Goal: Task Accomplishment & Management: Use online tool/utility

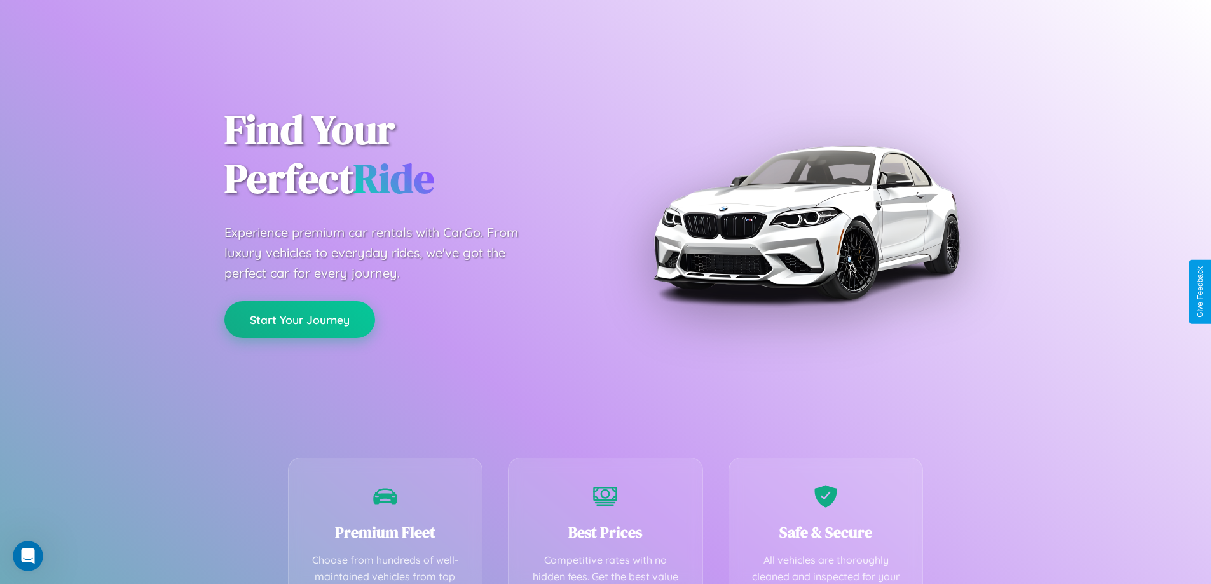
click at [299, 320] on button "Start Your Journey" at bounding box center [299, 319] width 151 height 37
click at [299, 319] on button "Start Your Journey" at bounding box center [299, 319] width 151 height 37
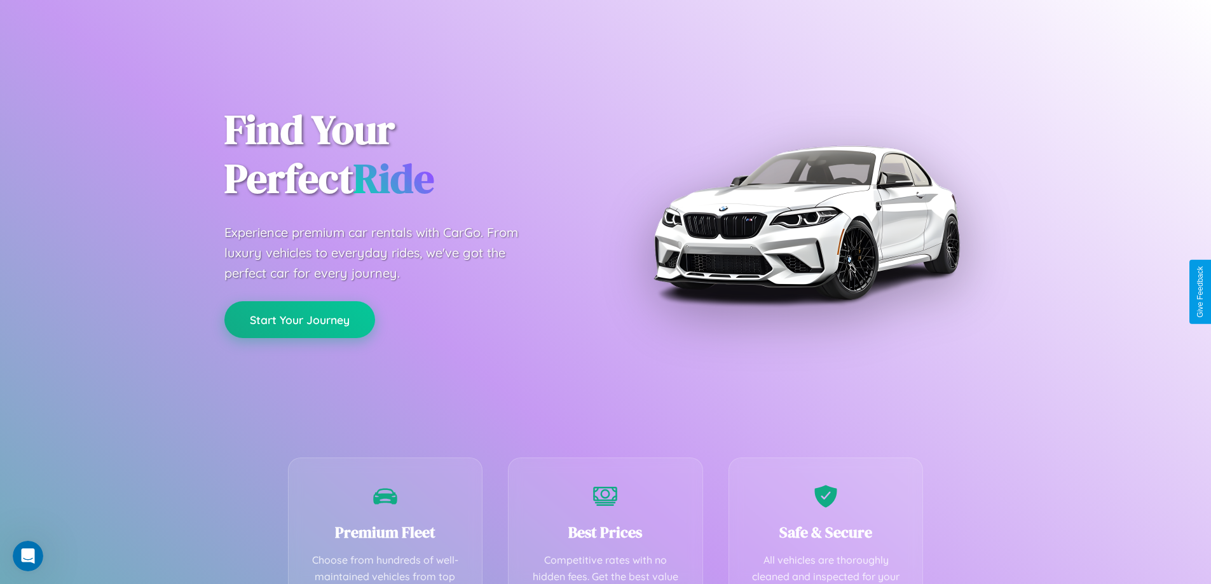
click at [299, 319] on button "Start Your Journey" at bounding box center [299, 319] width 151 height 37
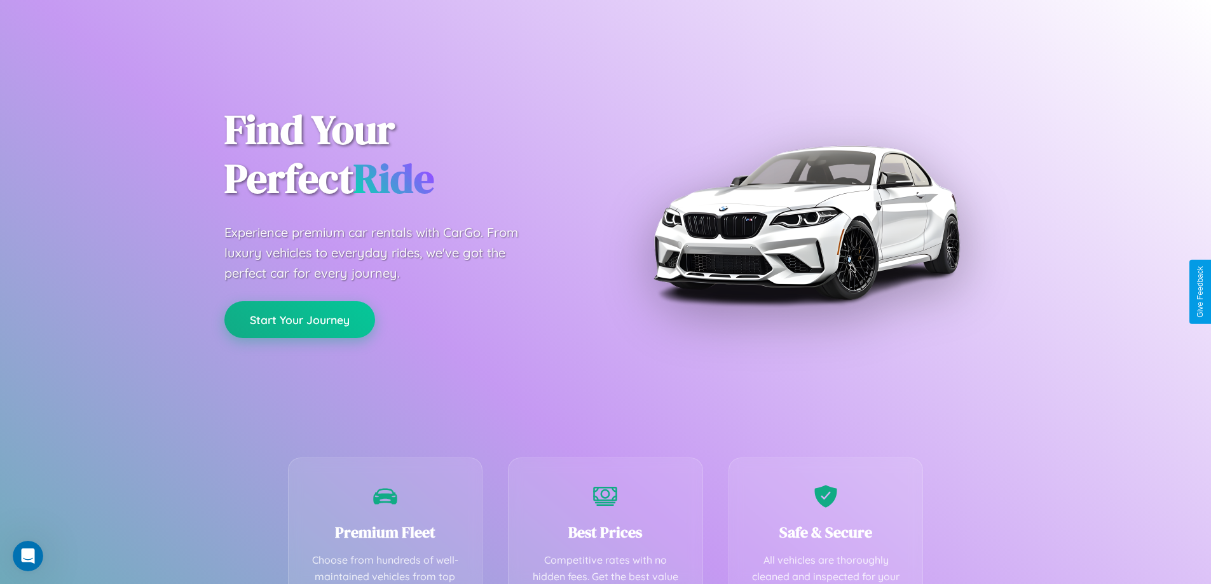
click at [299, 319] on button "Start Your Journey" at bounding box center [299, 319] width 151 height 37
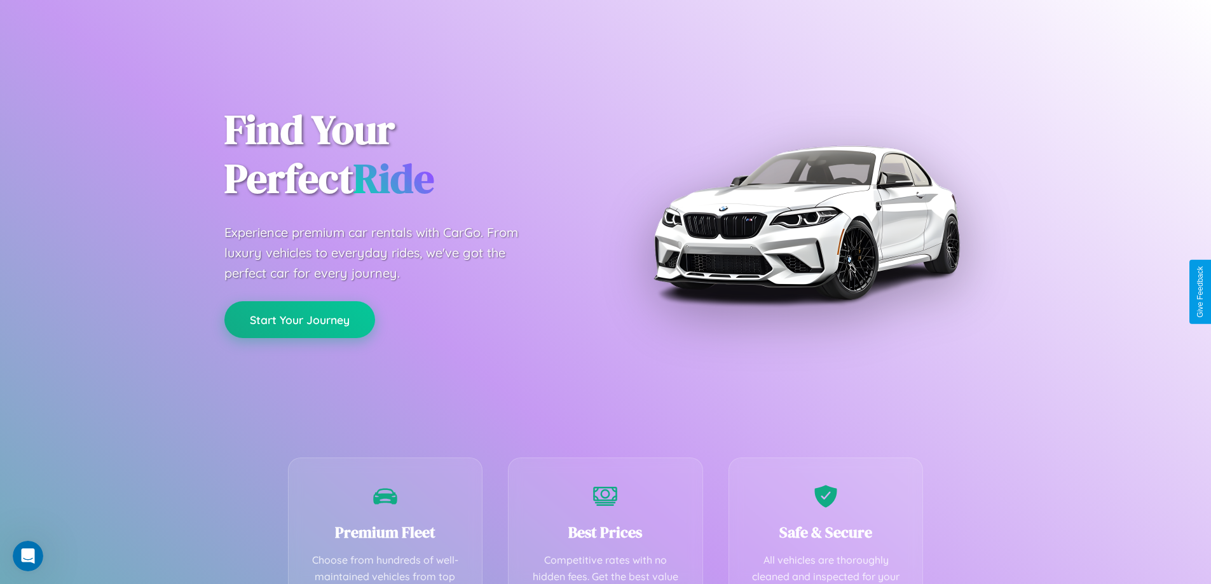
click at [299, 319] on button "Start Your Journey" at bounding box center [299, 319] width 151 height 37
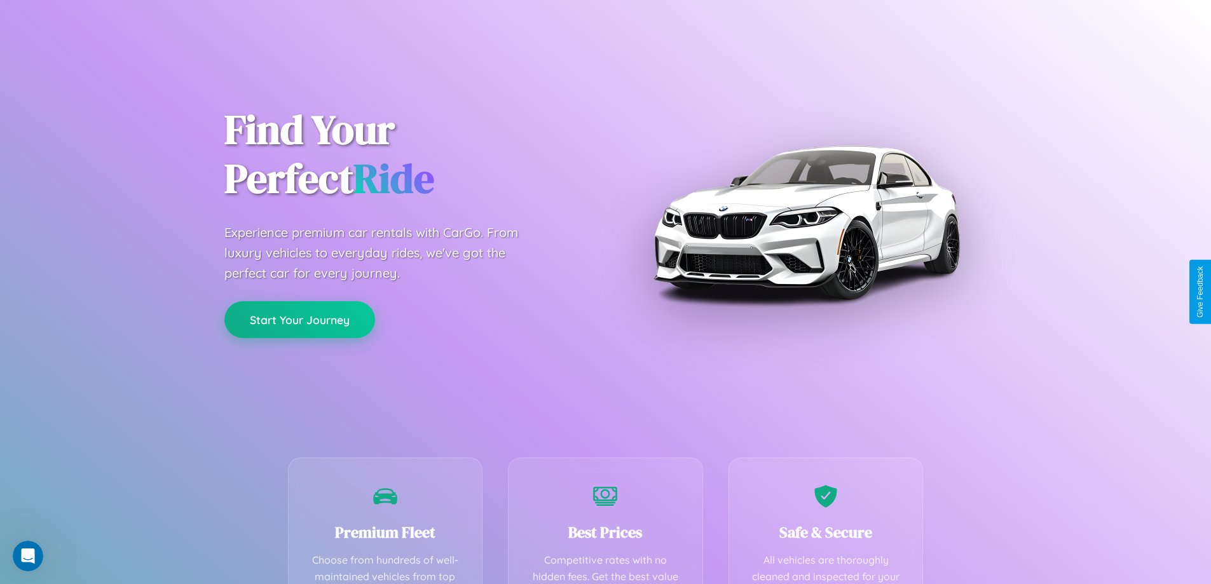
click at [299, 319] on button "Start Your Journey" at bounding box center [299, 319] width 151 height 37
